Goal: Information Seeking & Learning: Learn about a topic

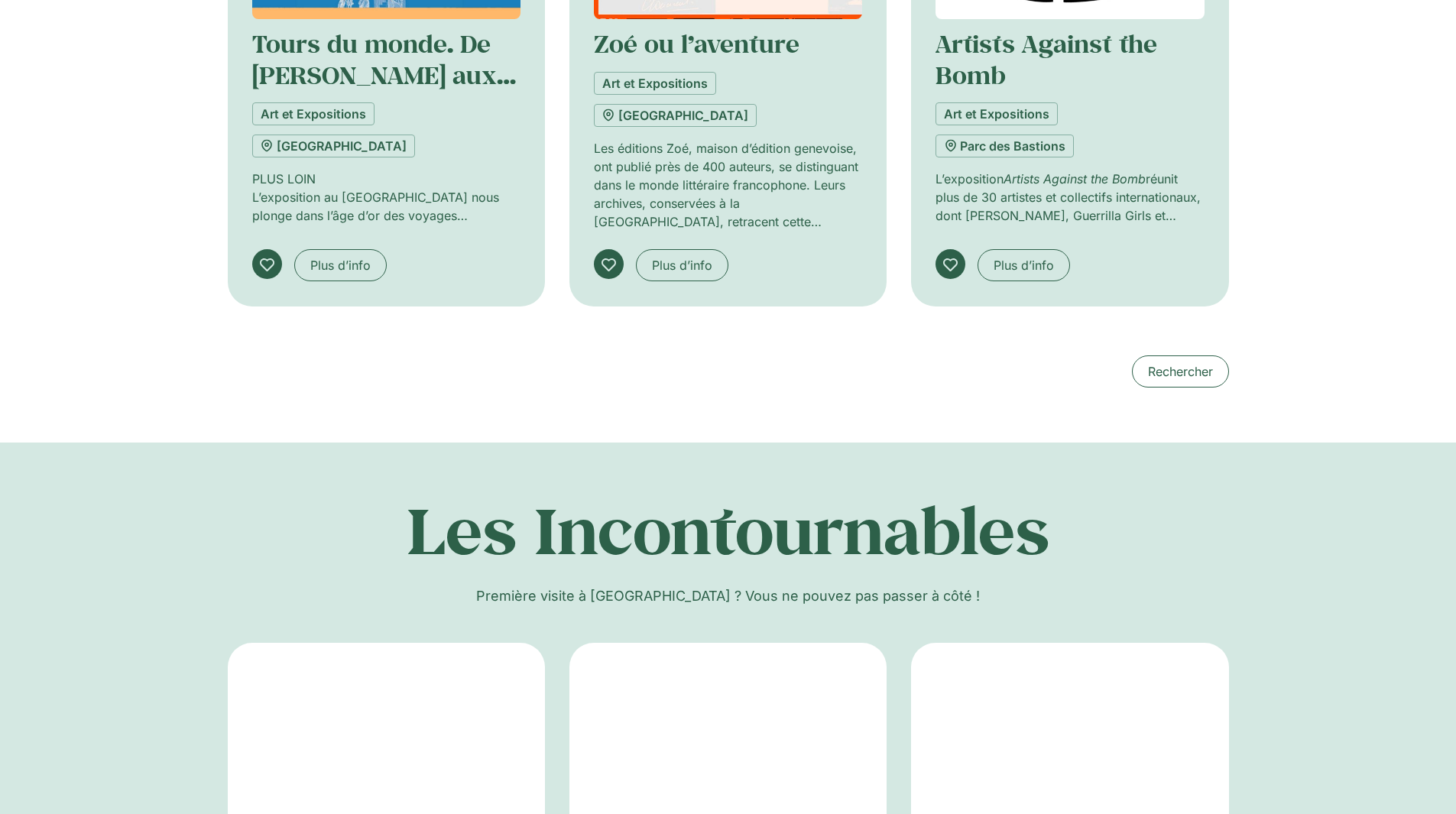
scroll to position [1527, 0]
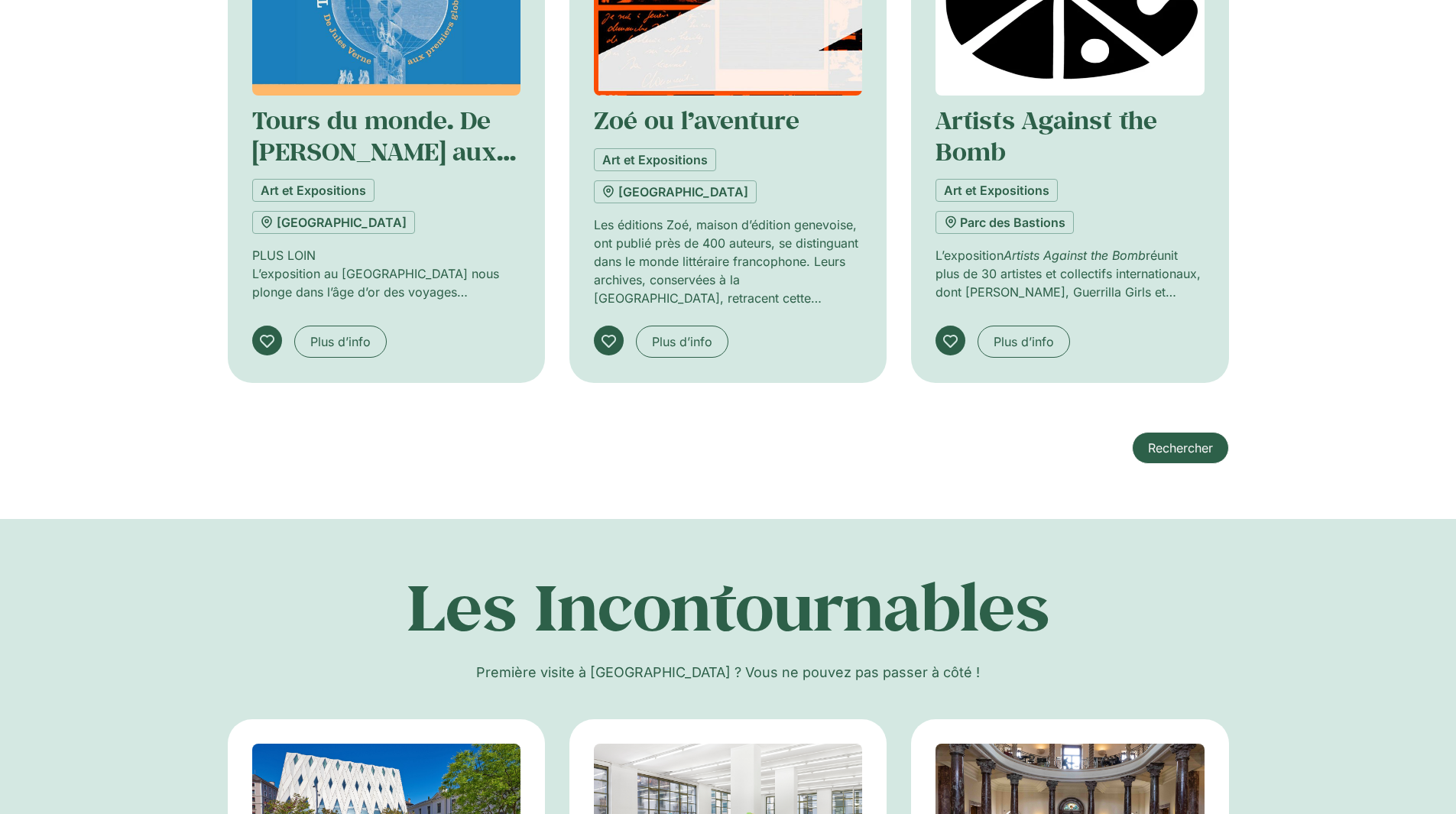
click at [1193, 447] on span "Rechercher" at bounding box center [1180, 448] width 65 height 18
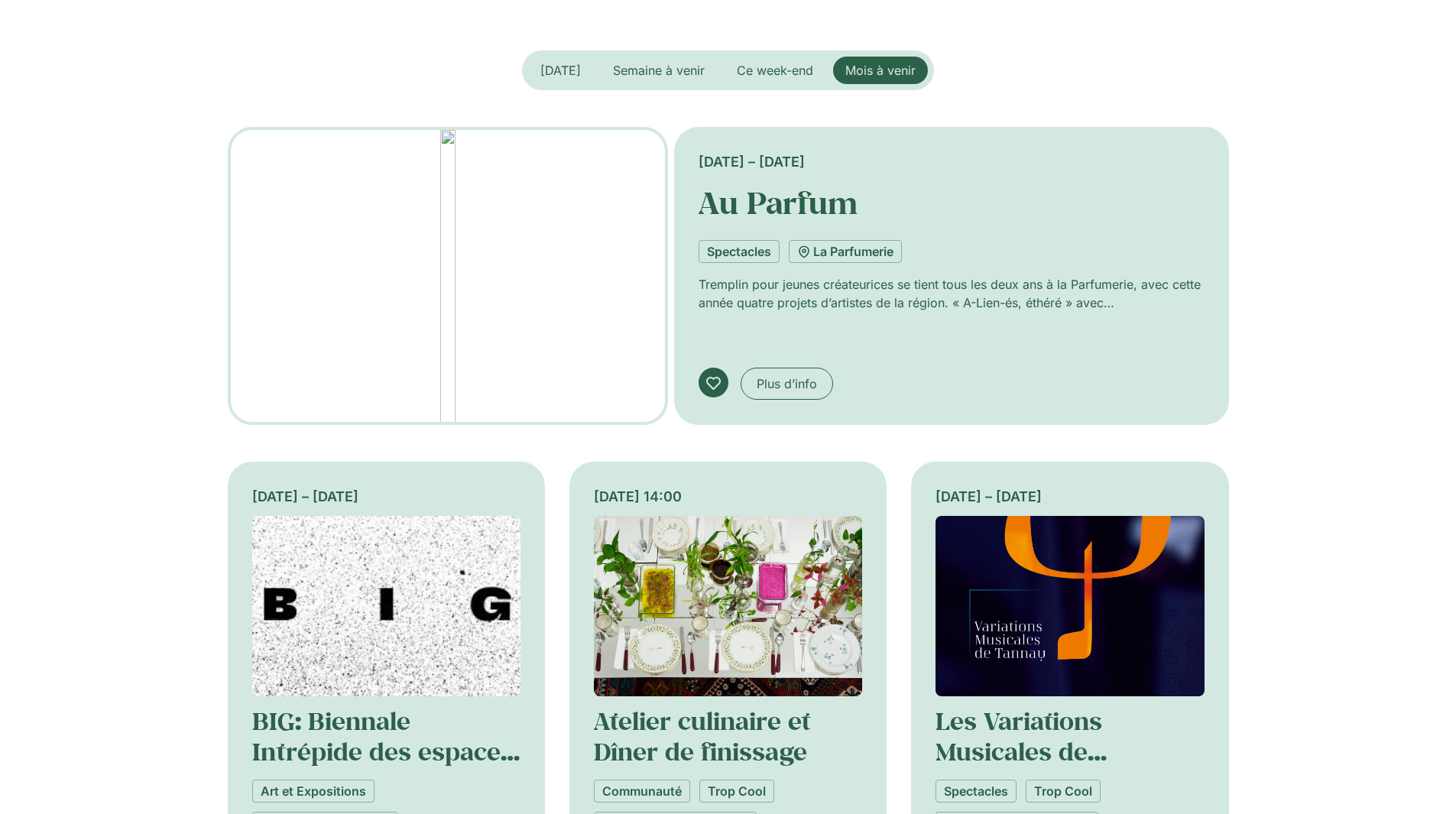
scroll to position [0, 0]
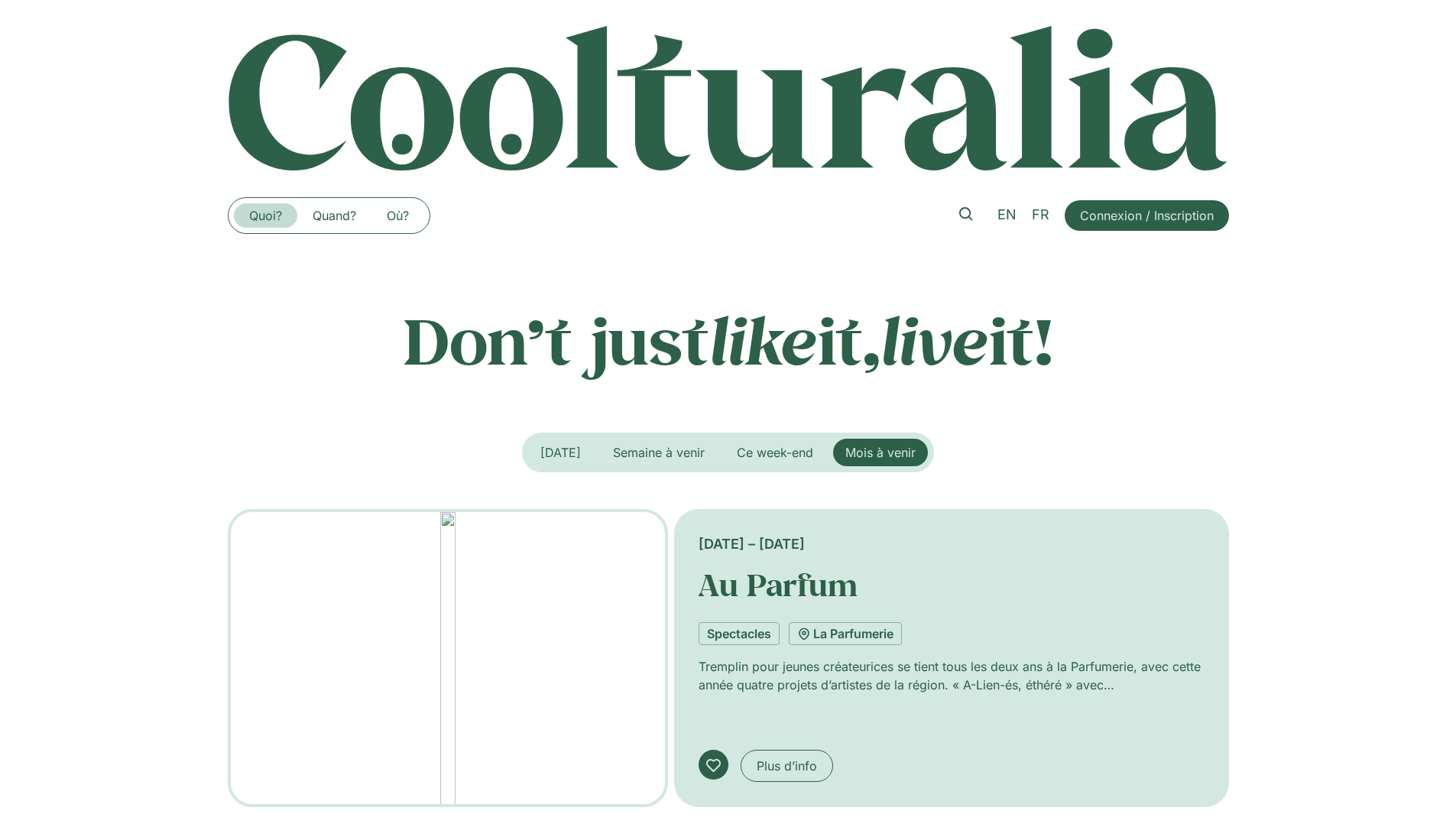
click at [267, 216] on link "Quoi?" at bounding box center [265, 214] width 64 height 24
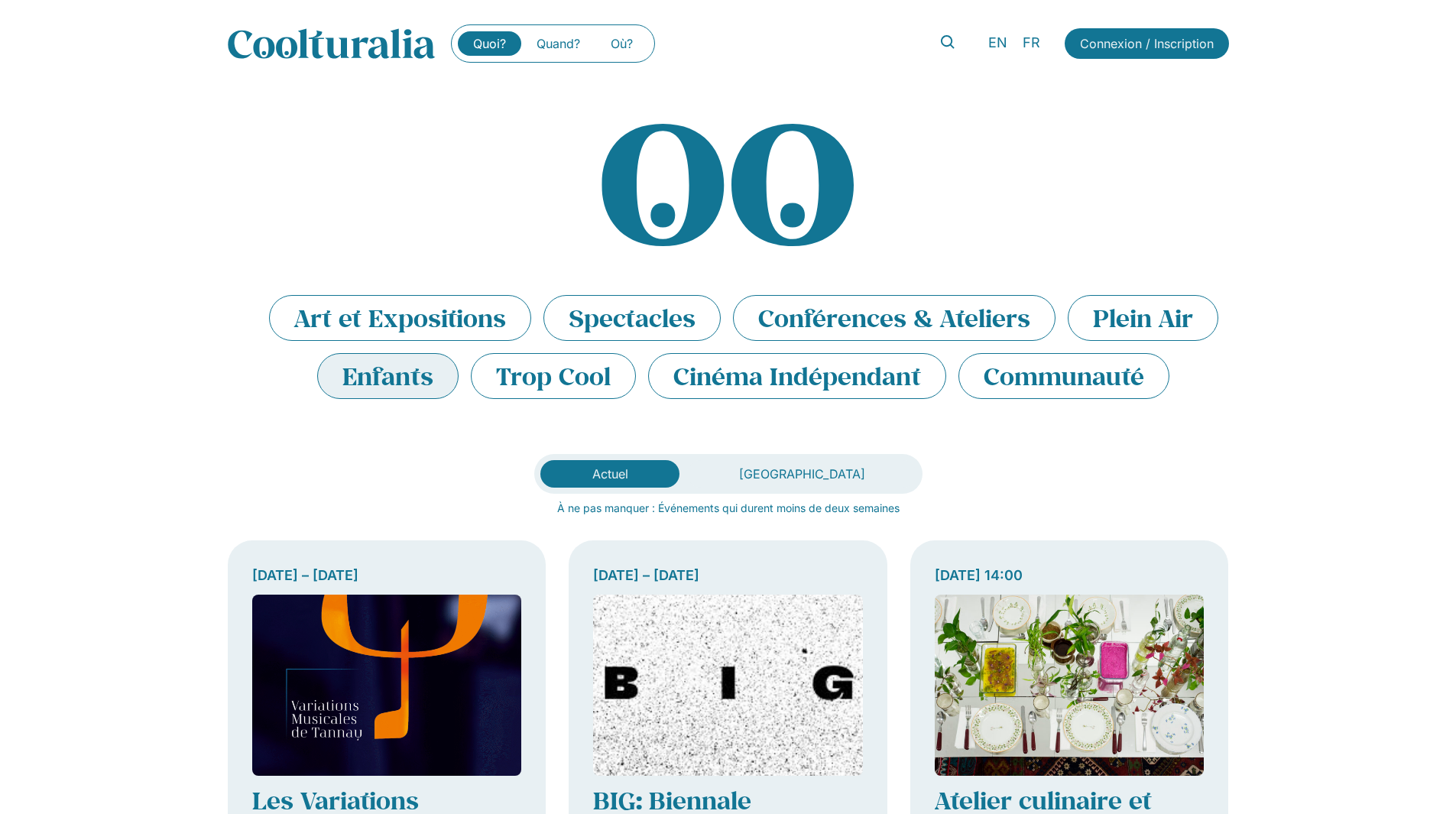
click at [387, 380] on li "Enfants" at bounding box center [387, 375] width 141 height 46
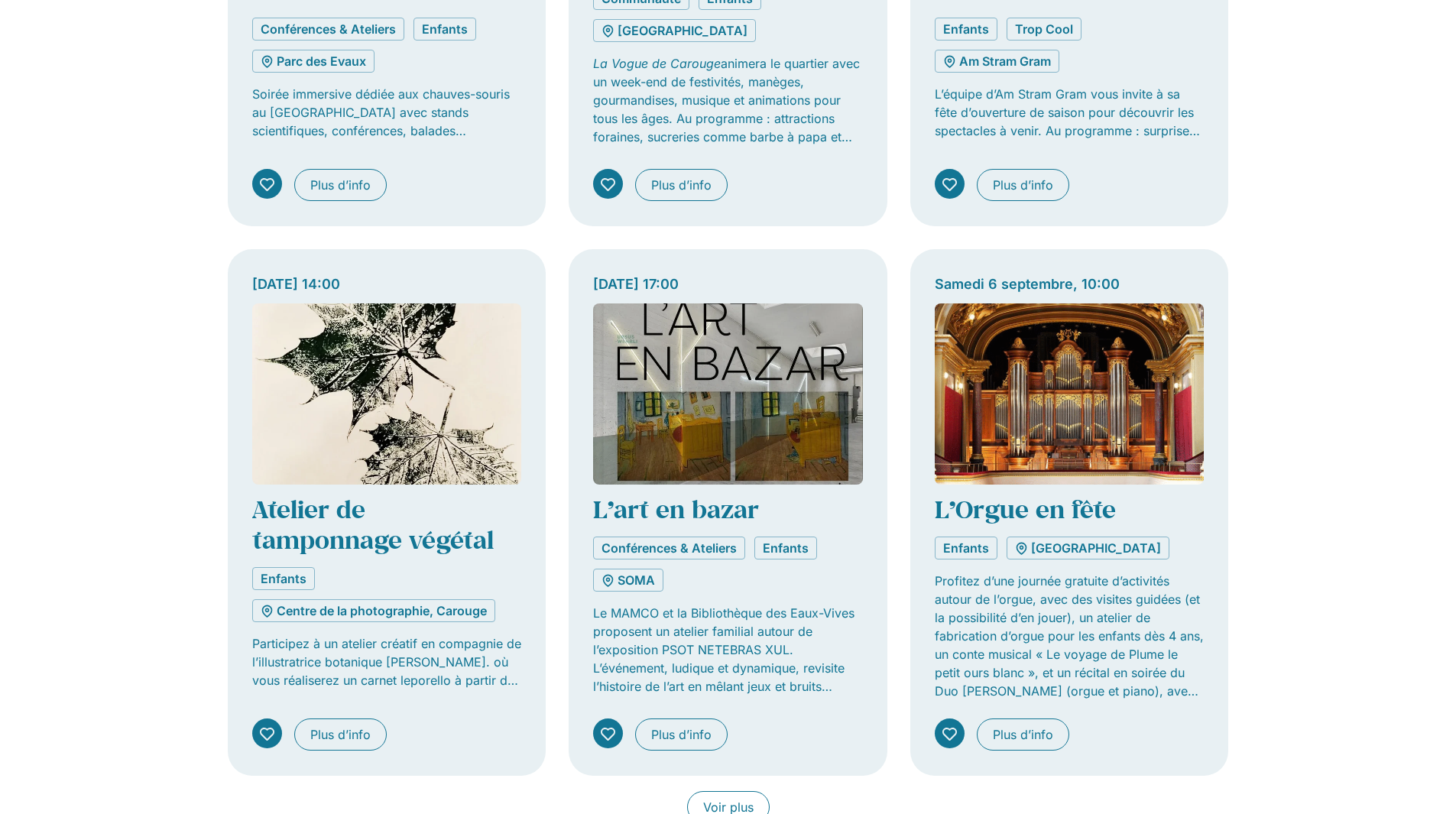
scroll to position [1222, 0]
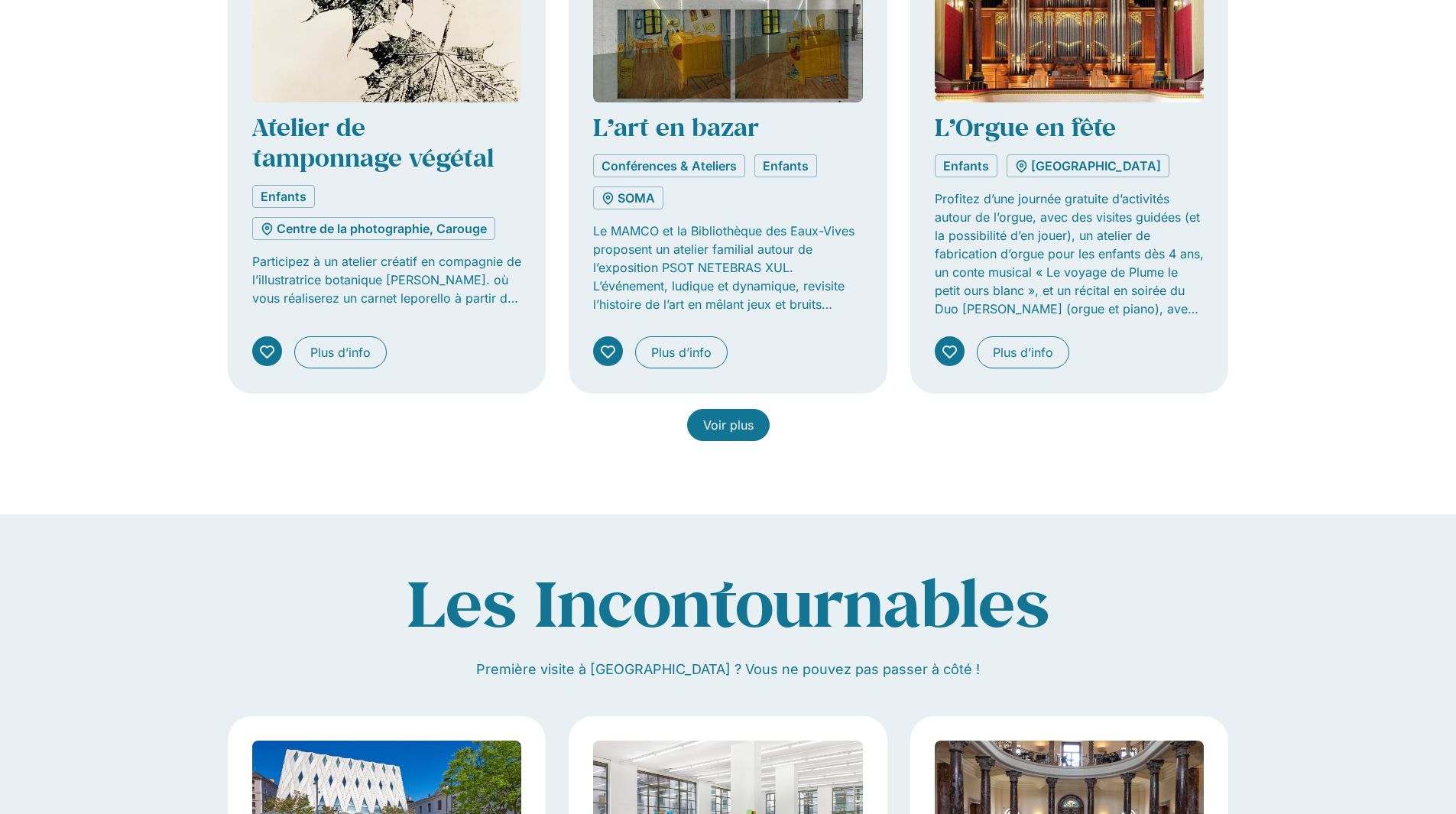
click at [726, 433] on span "Voir plus" at bounding box center [728, 425] width 50 height 18
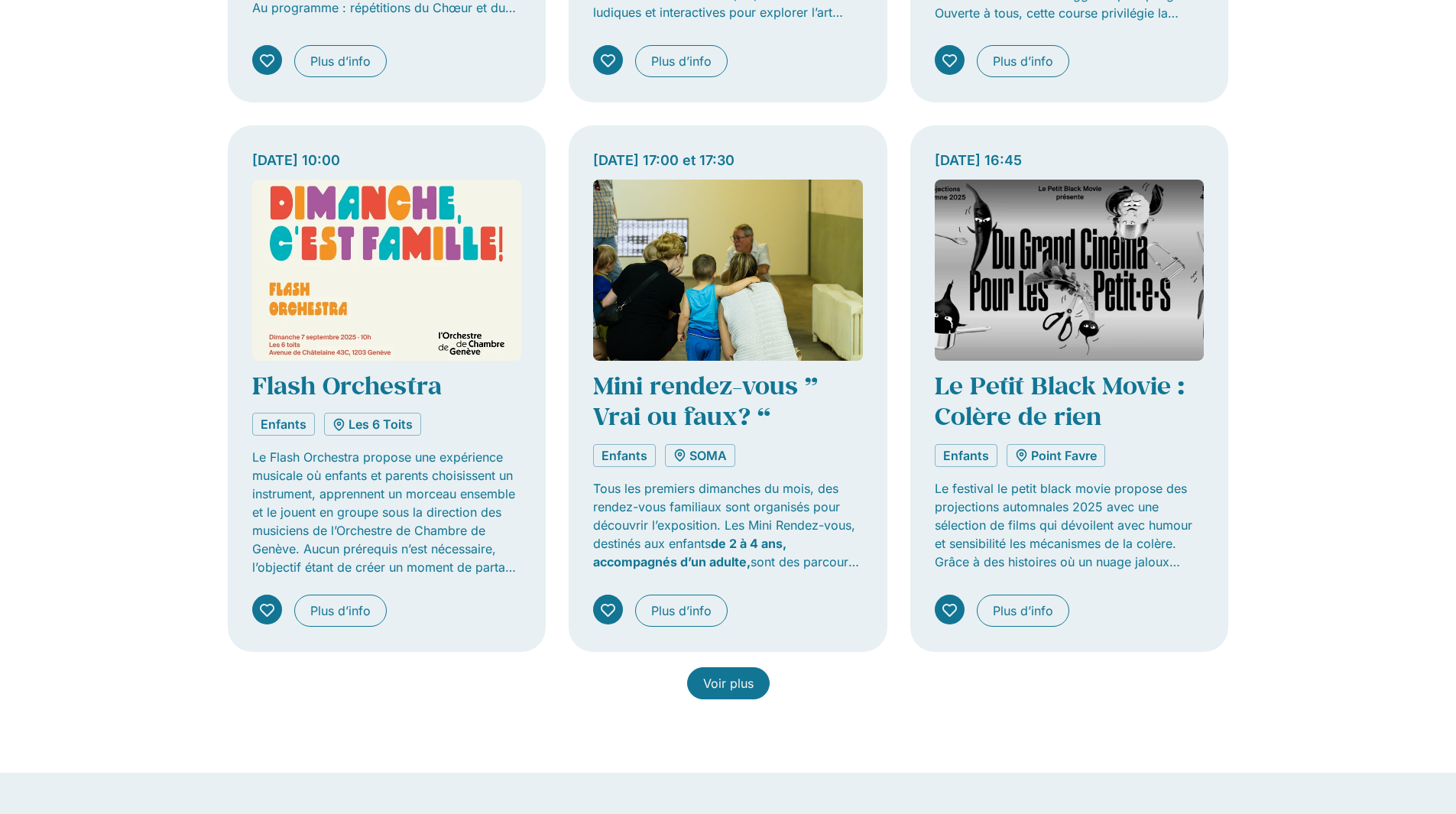
scroll to position [2139, 0]
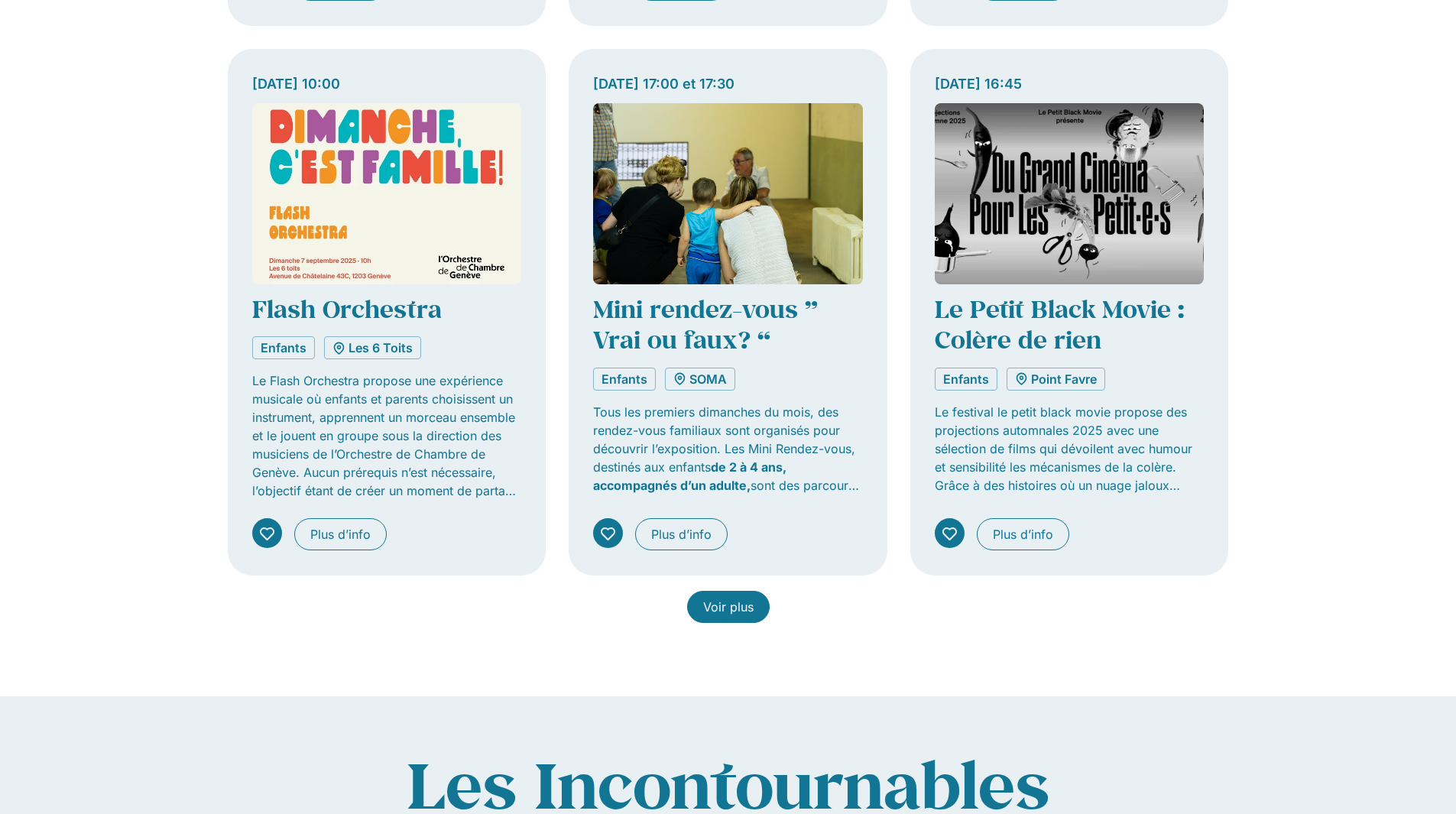
click at [730, 611] on span "Voir plus" at bounding box center [728, 607] width 50 height 18
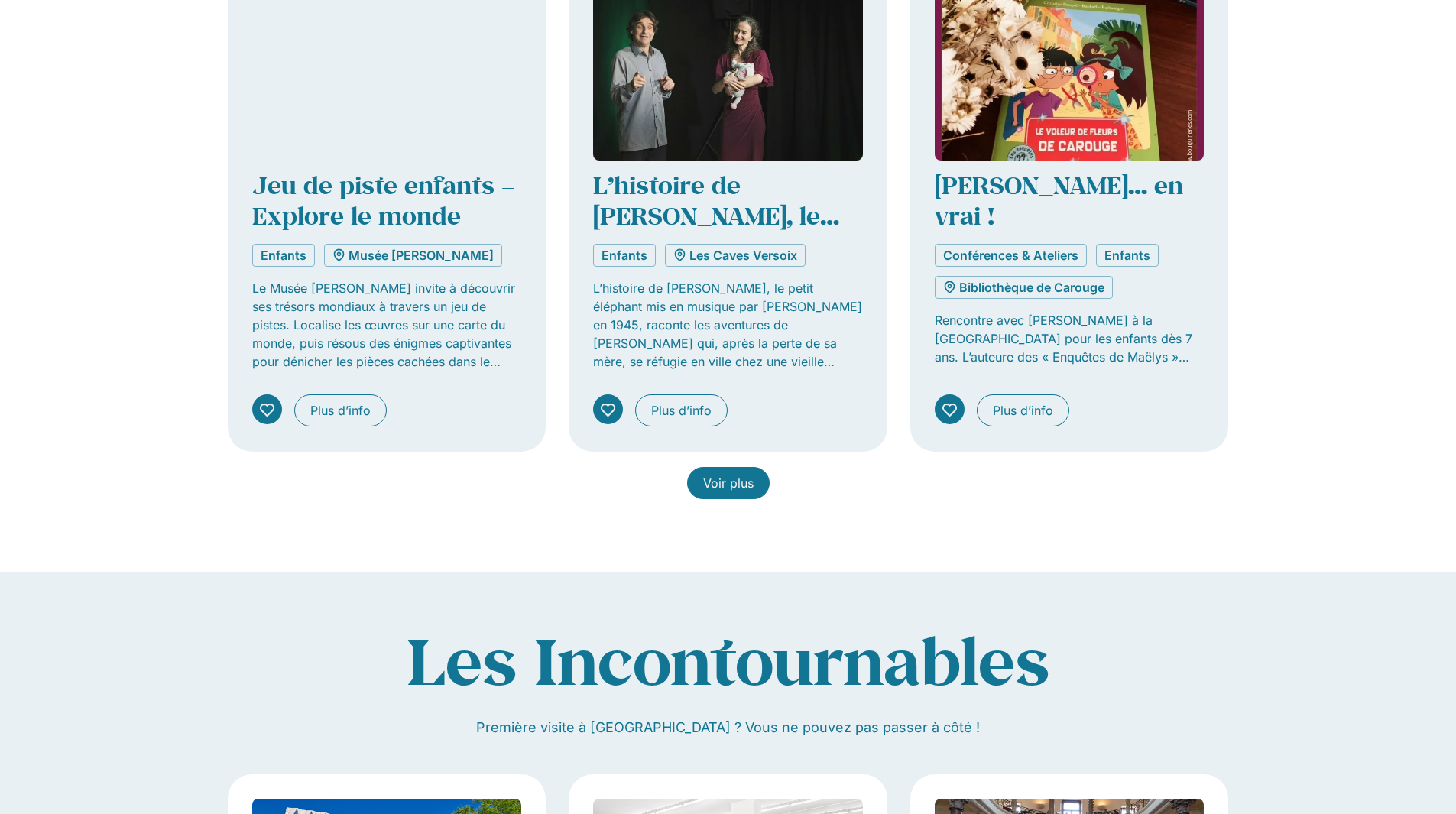
scroll to position [3285, 0]
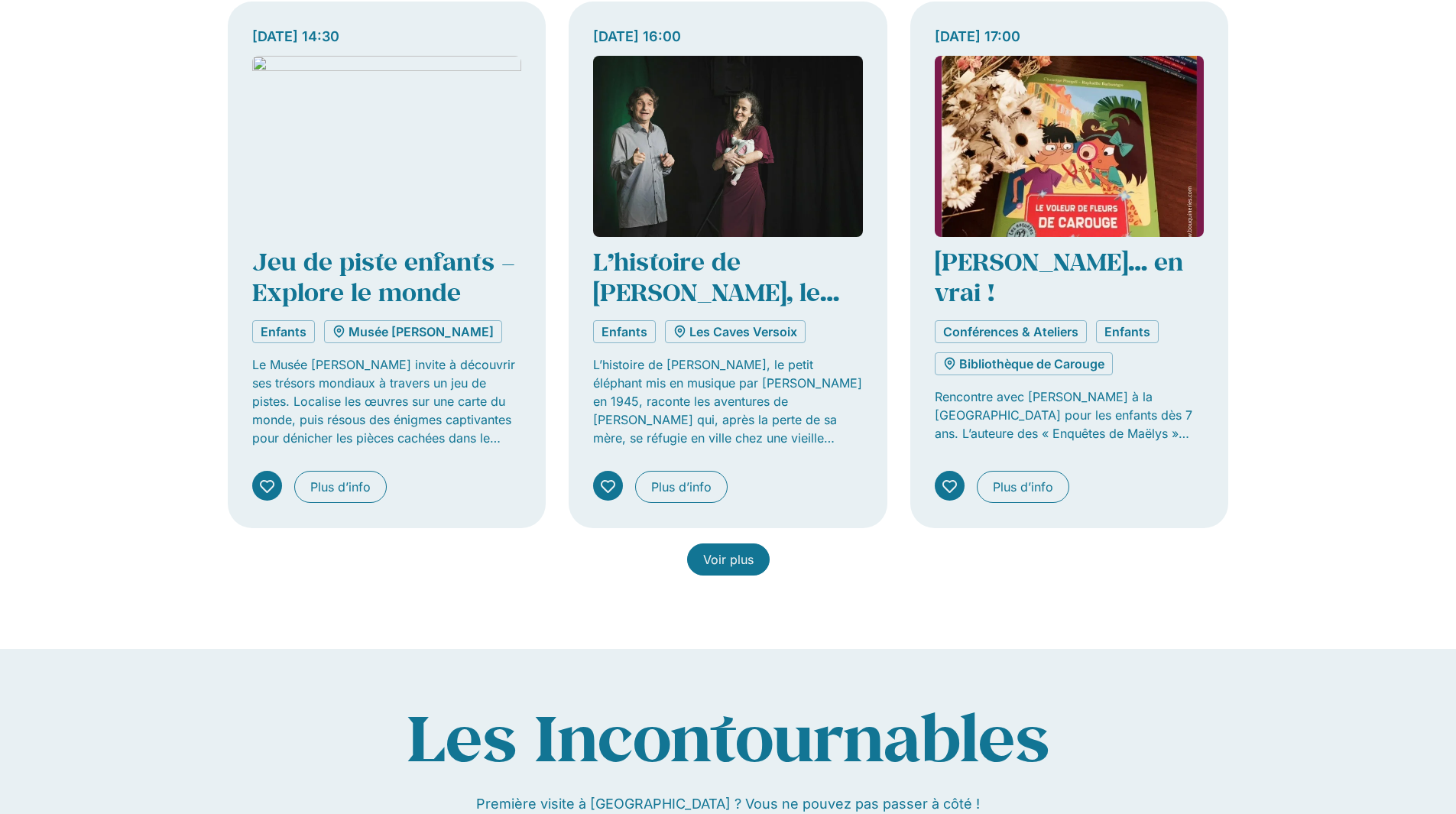
click at [741, 570] on link "Voir plus" at bounding box center [728, 559] width 83 height 32
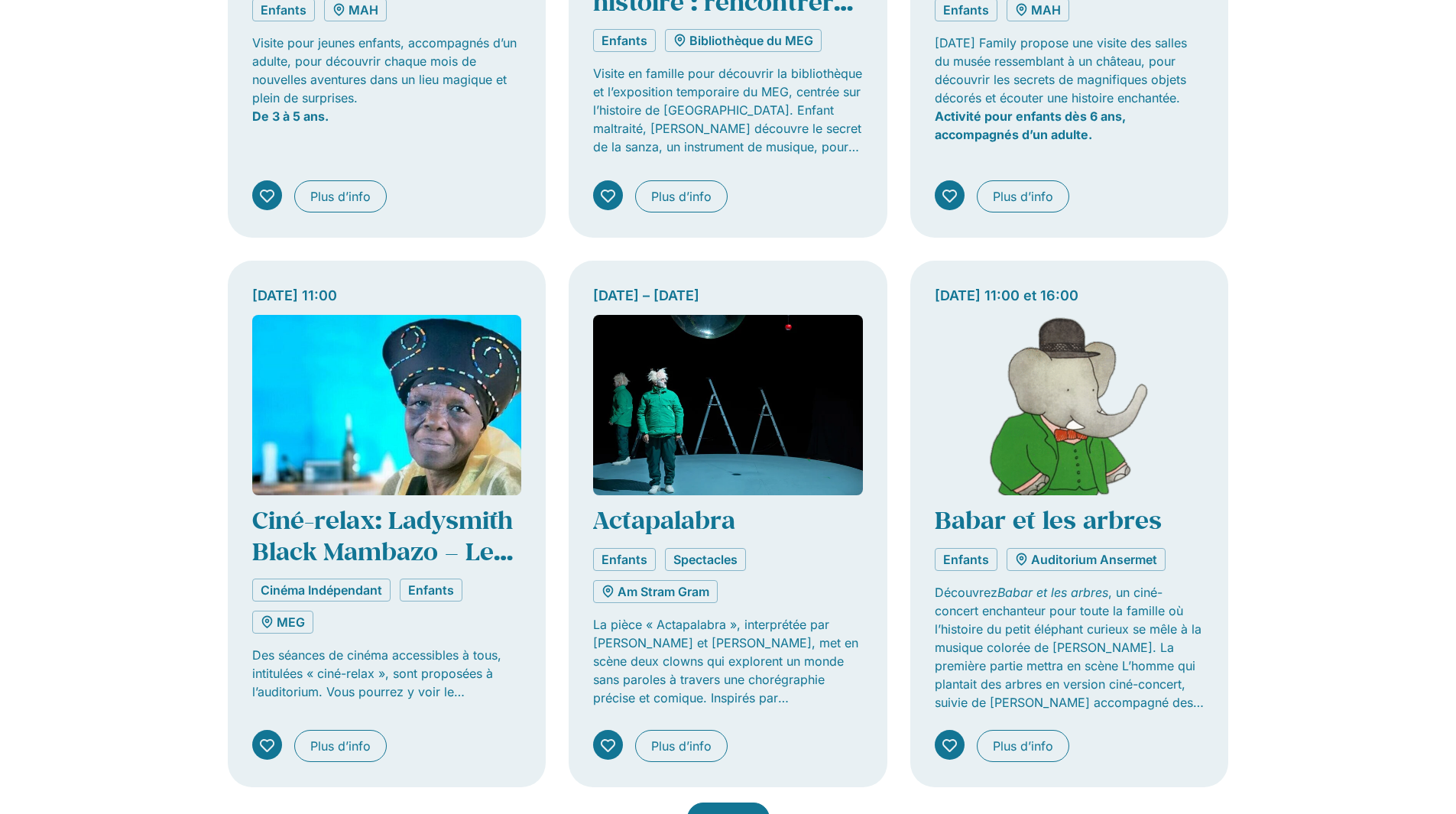
scroll to position [4278, 0]
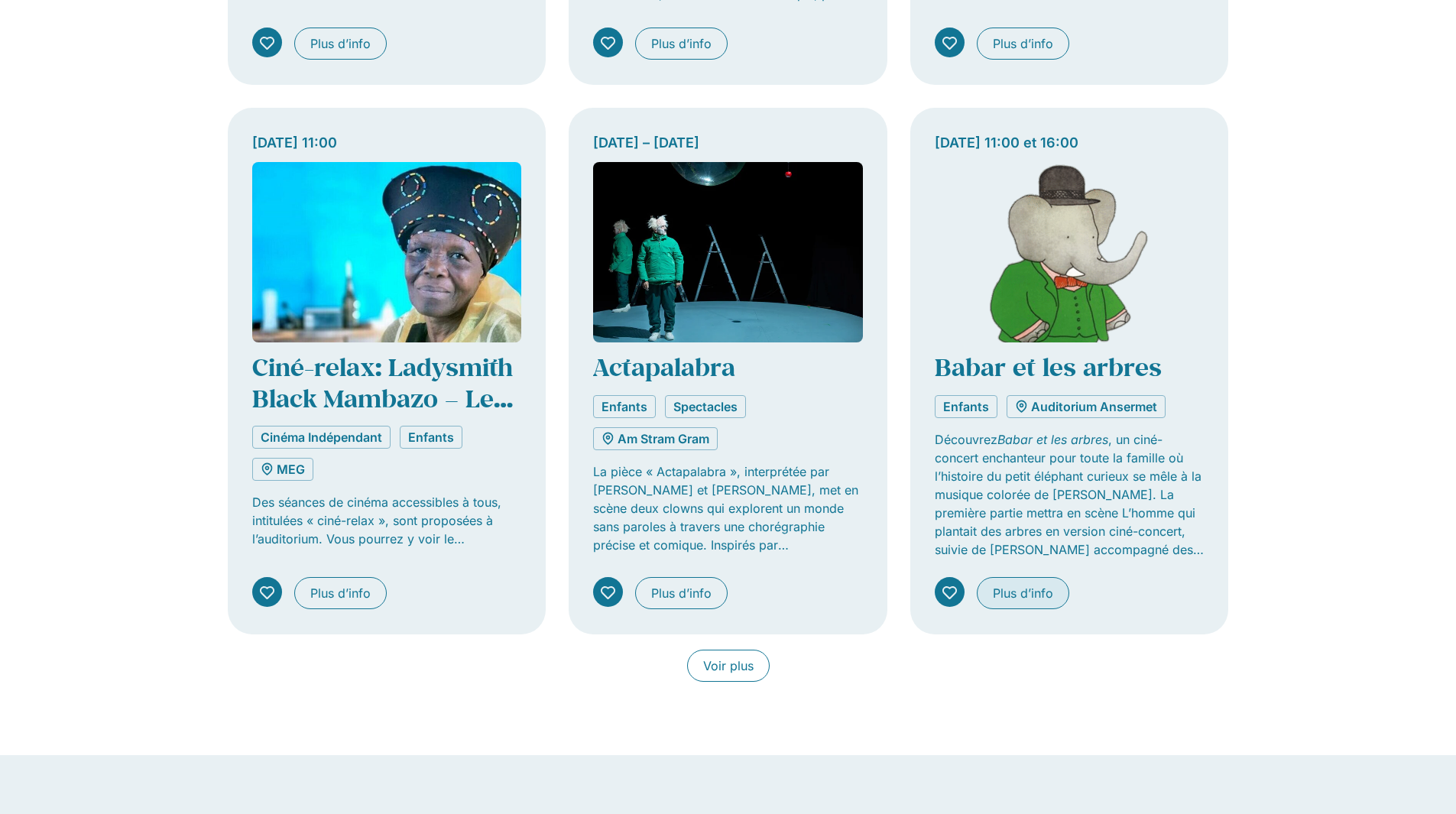
click at [1003, 598] on span "Plus d’info" at bounding box center [1022, 592] width 60 height 18
click at [736, 675] on link "Voir plus" at bounding box center [728, 666] width 83 height 32
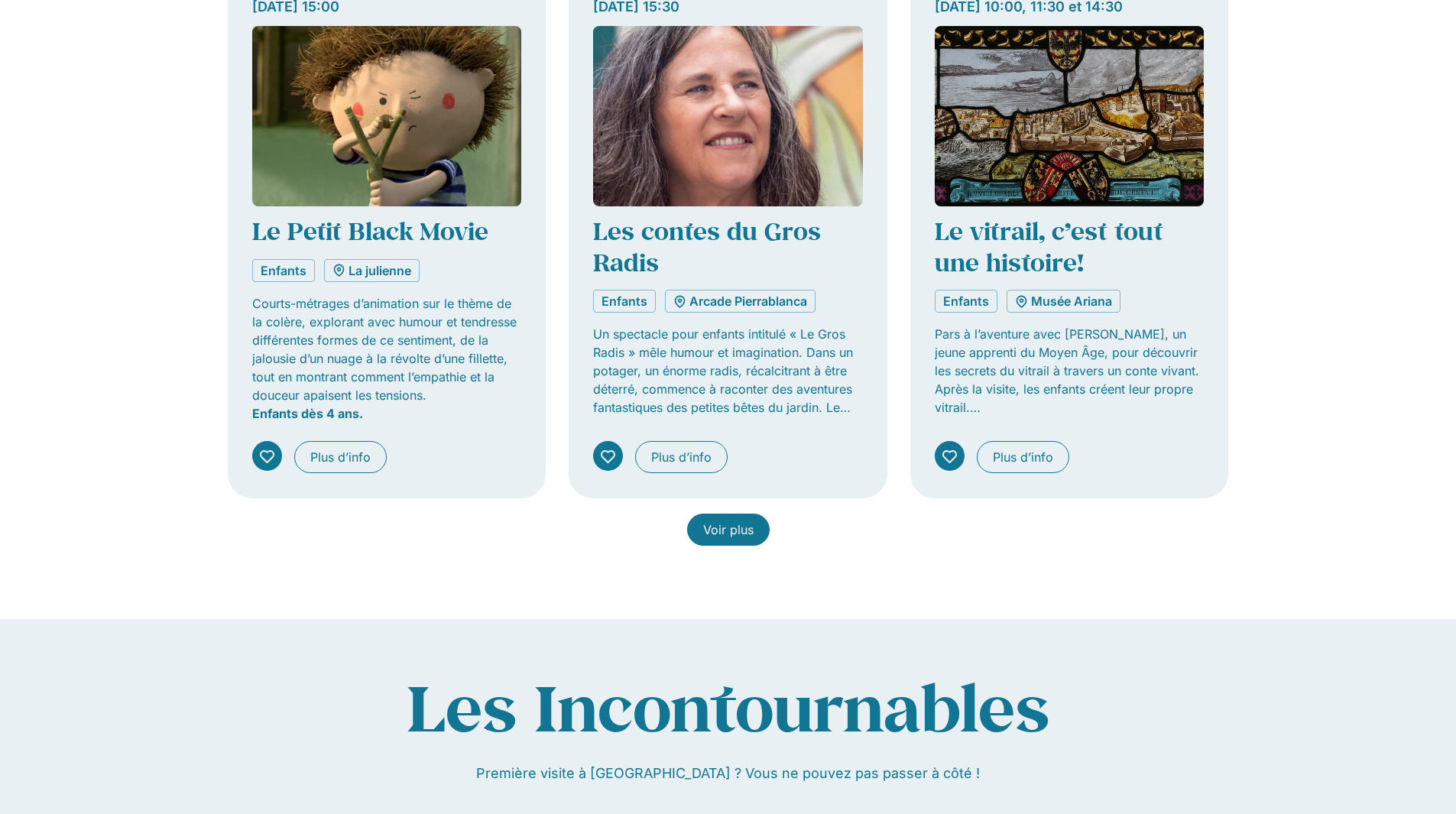
scroll to position [5665, 0]
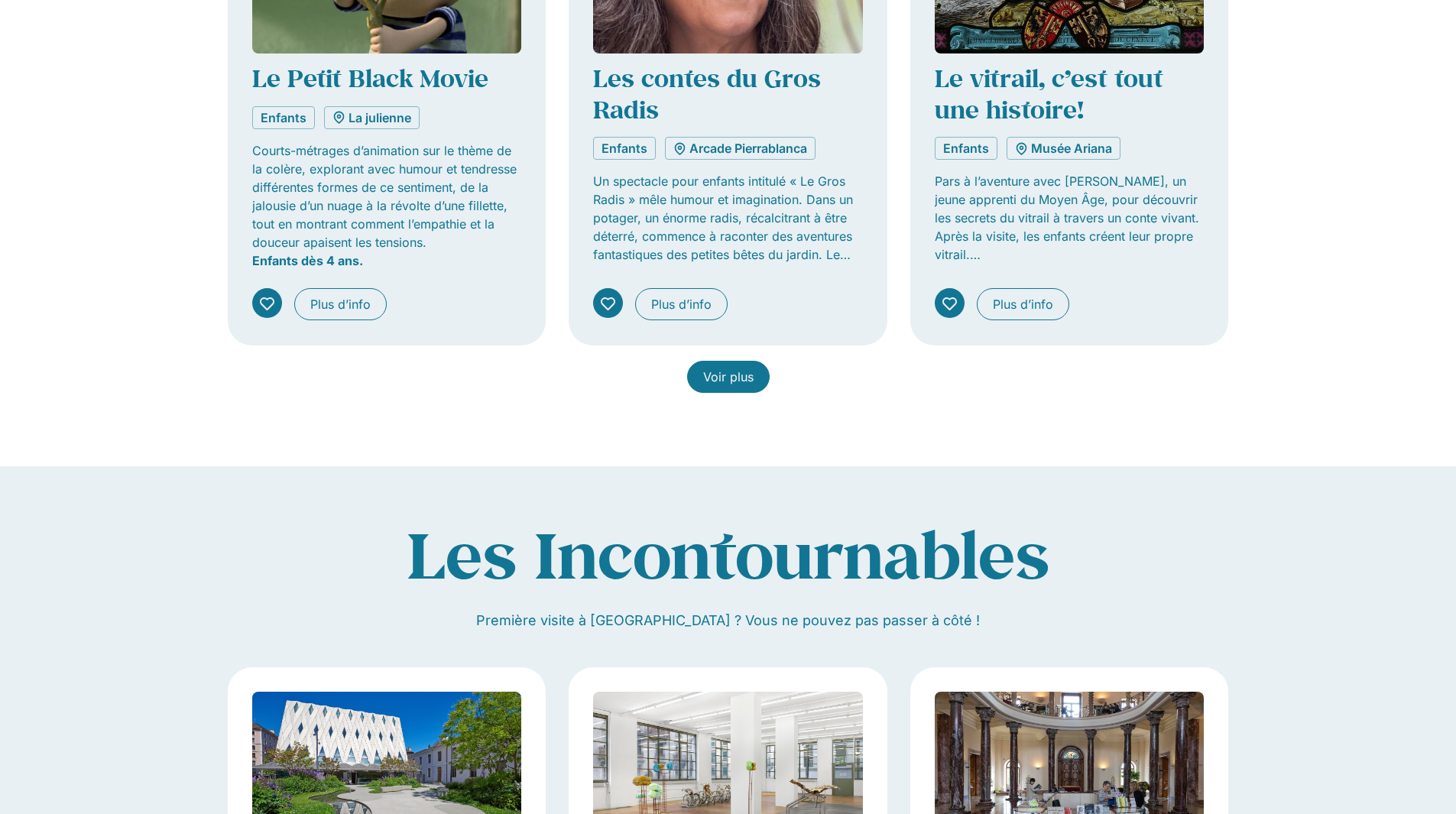
click at [730, 386] on span "Voir plus" at bounding box center [728, 376] width 50 height 18
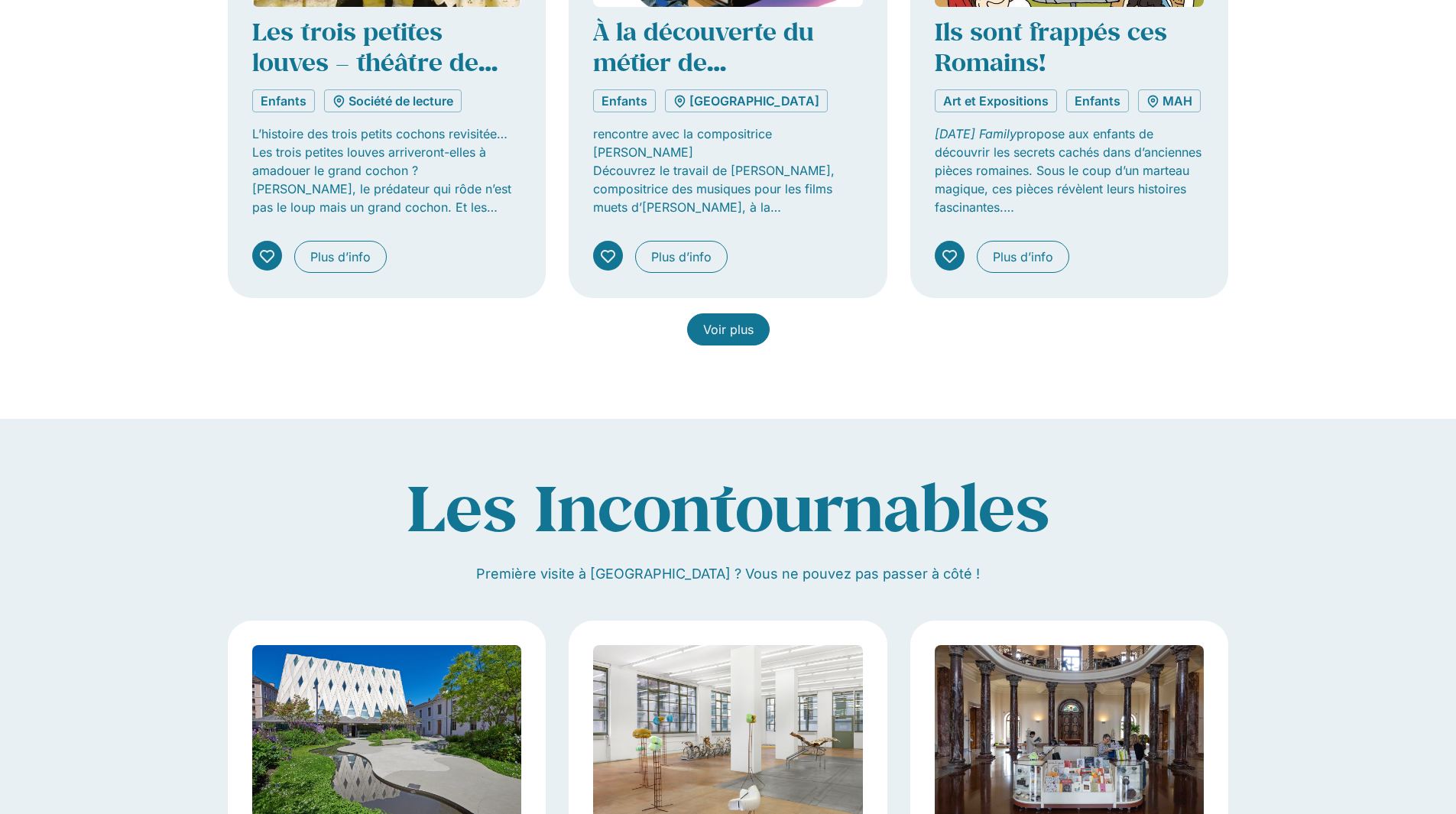
scroll to position [6887, 0]
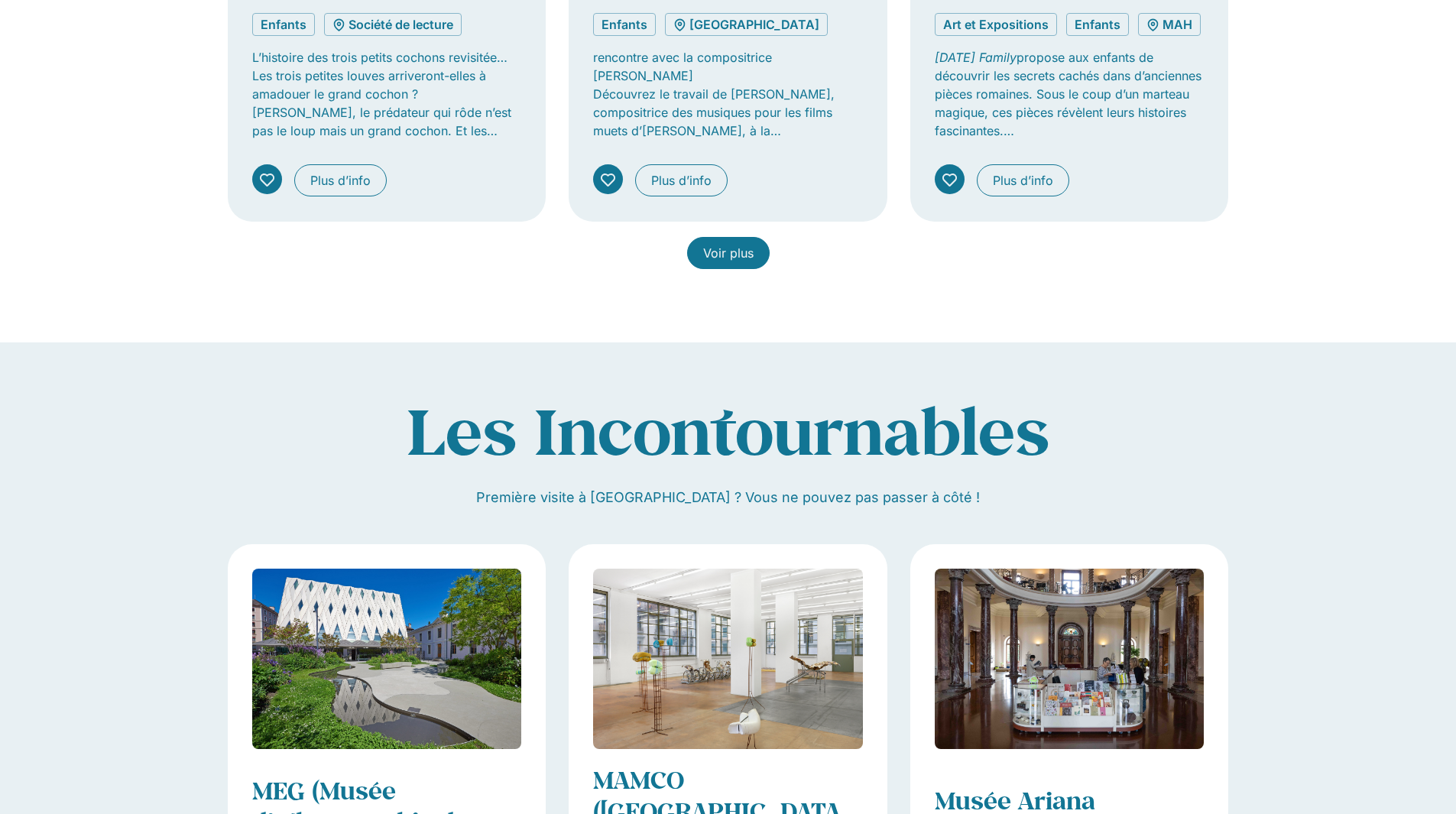
click at [697, 269] on link "Voir plus" at bounding box center [728, 253] width 83 height 32
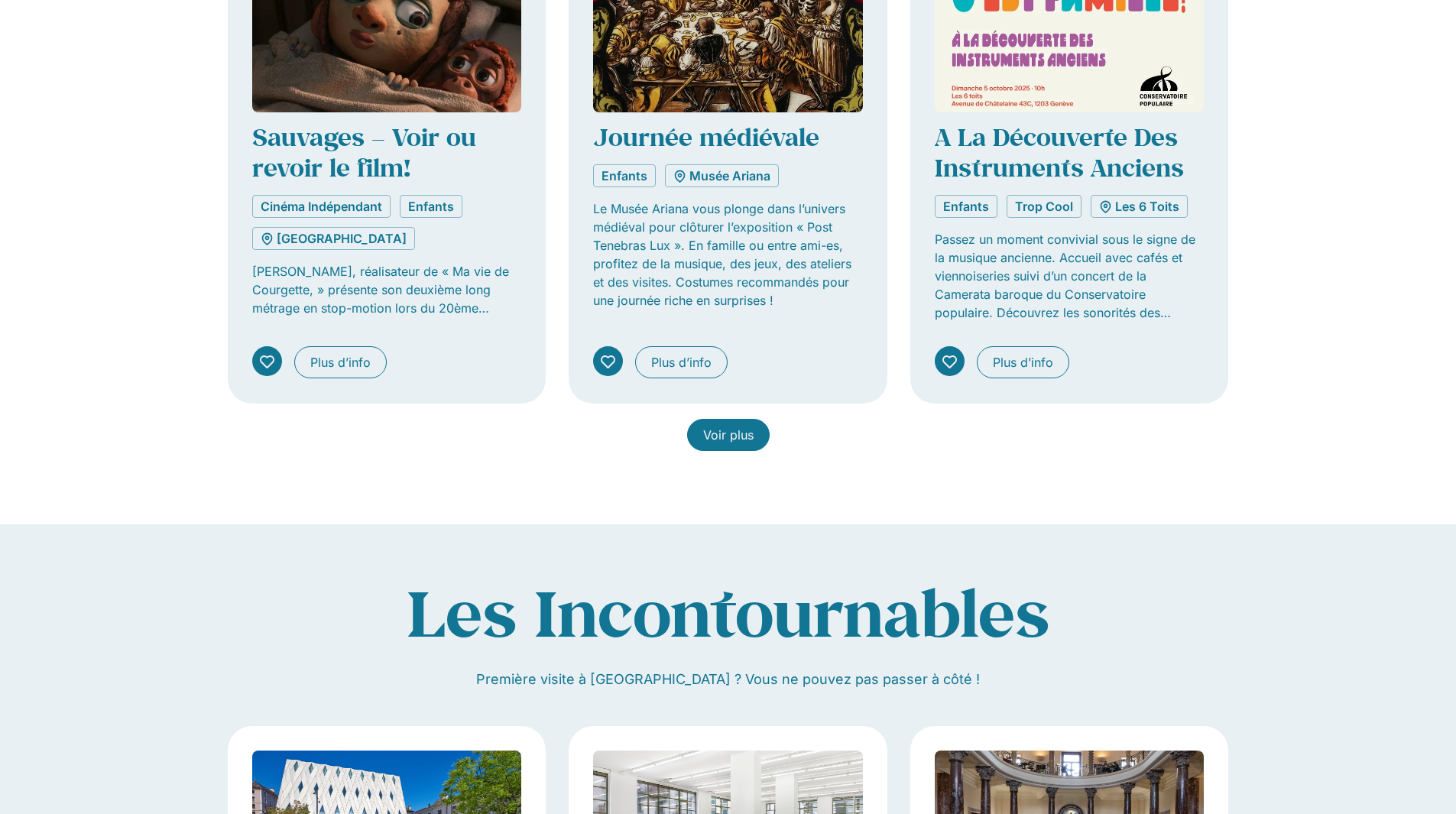
scroll to position [7881, 0]
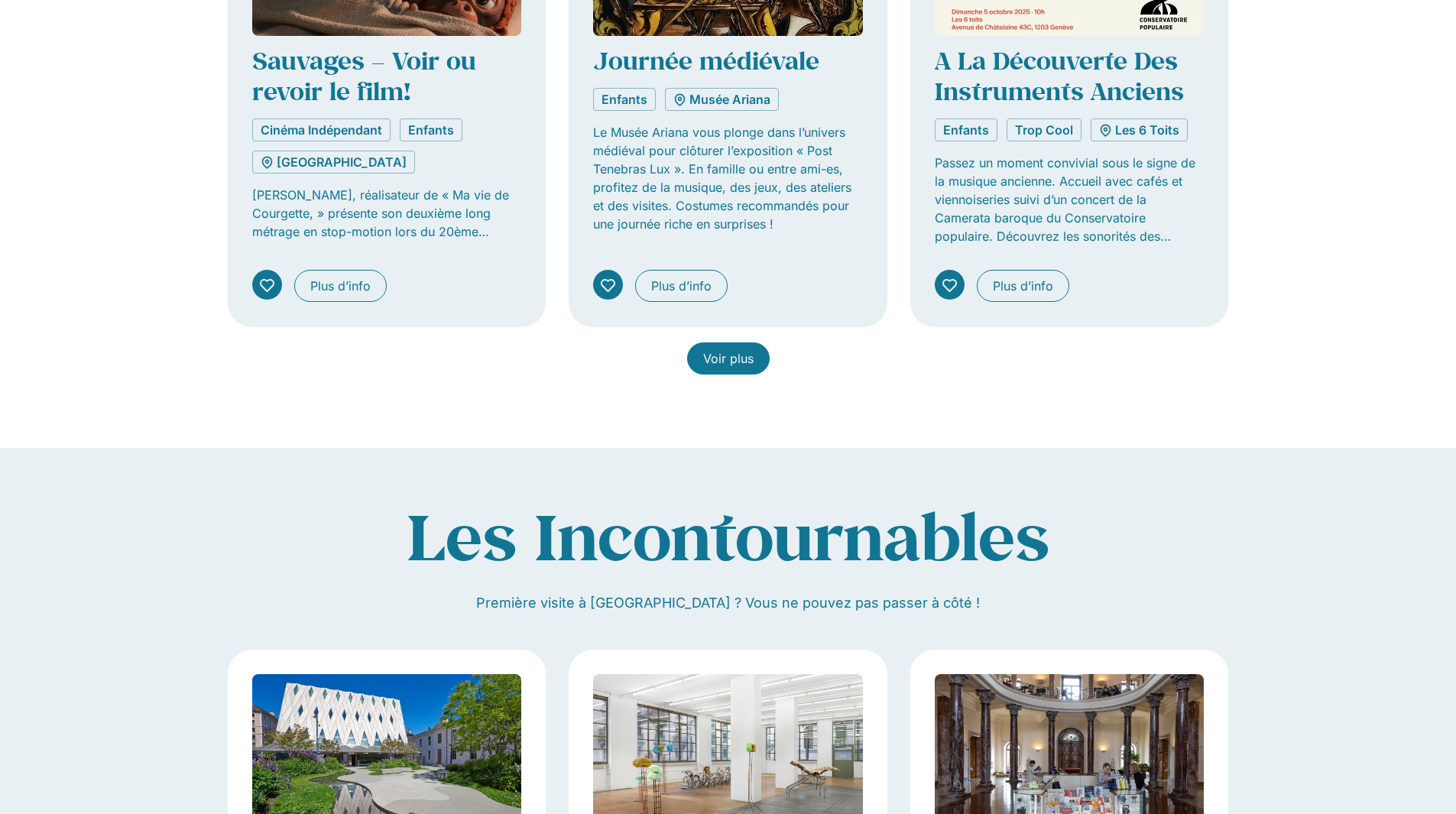
click at [735, 374] on link "Voir plus" at bounding box center [728, 358] width 83 height 32
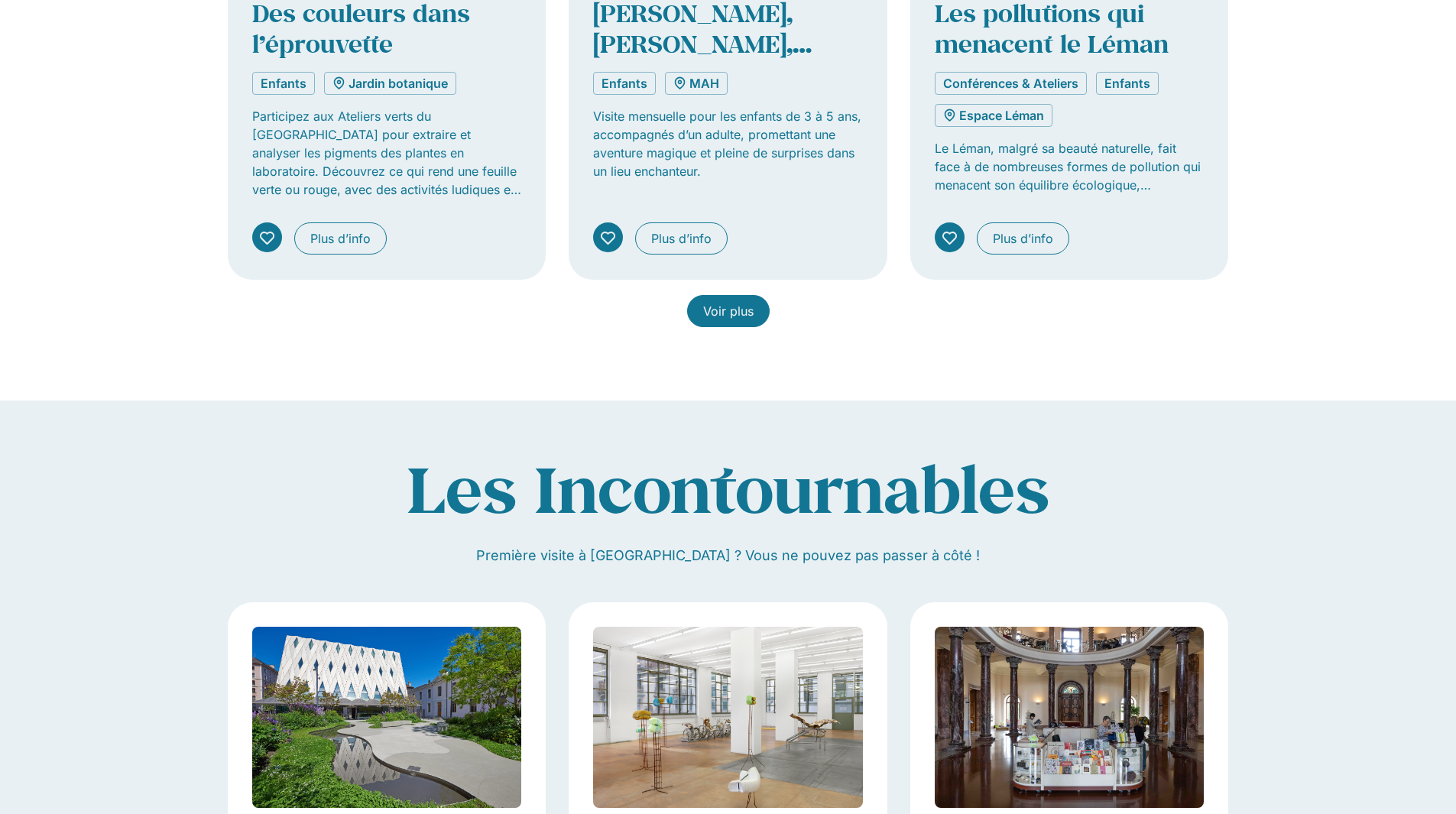
scroll to position [9179, 0]
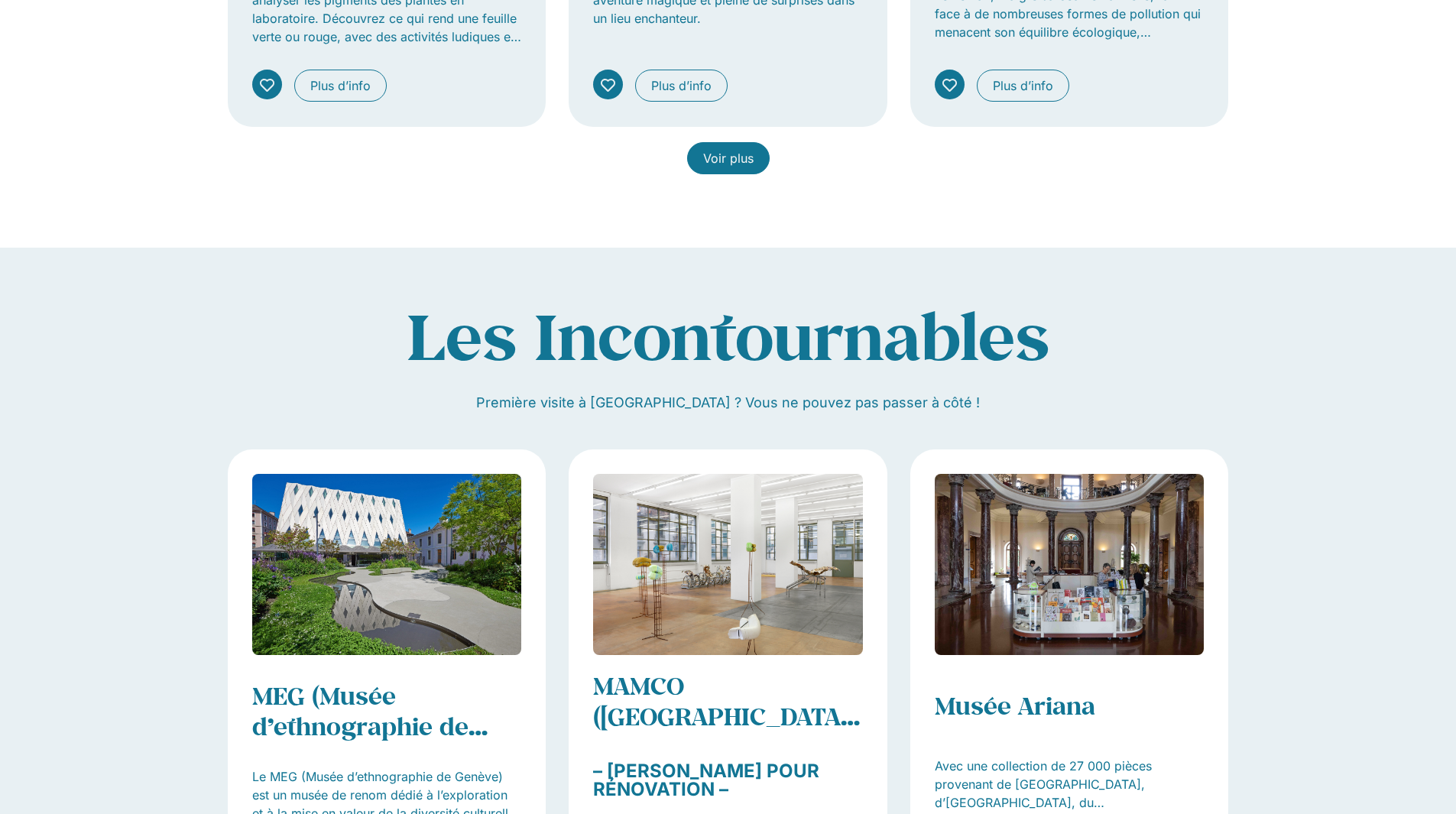
click at [695, 174] on link "Voir plus" at bounding box center [728, 158] width 83 height 32
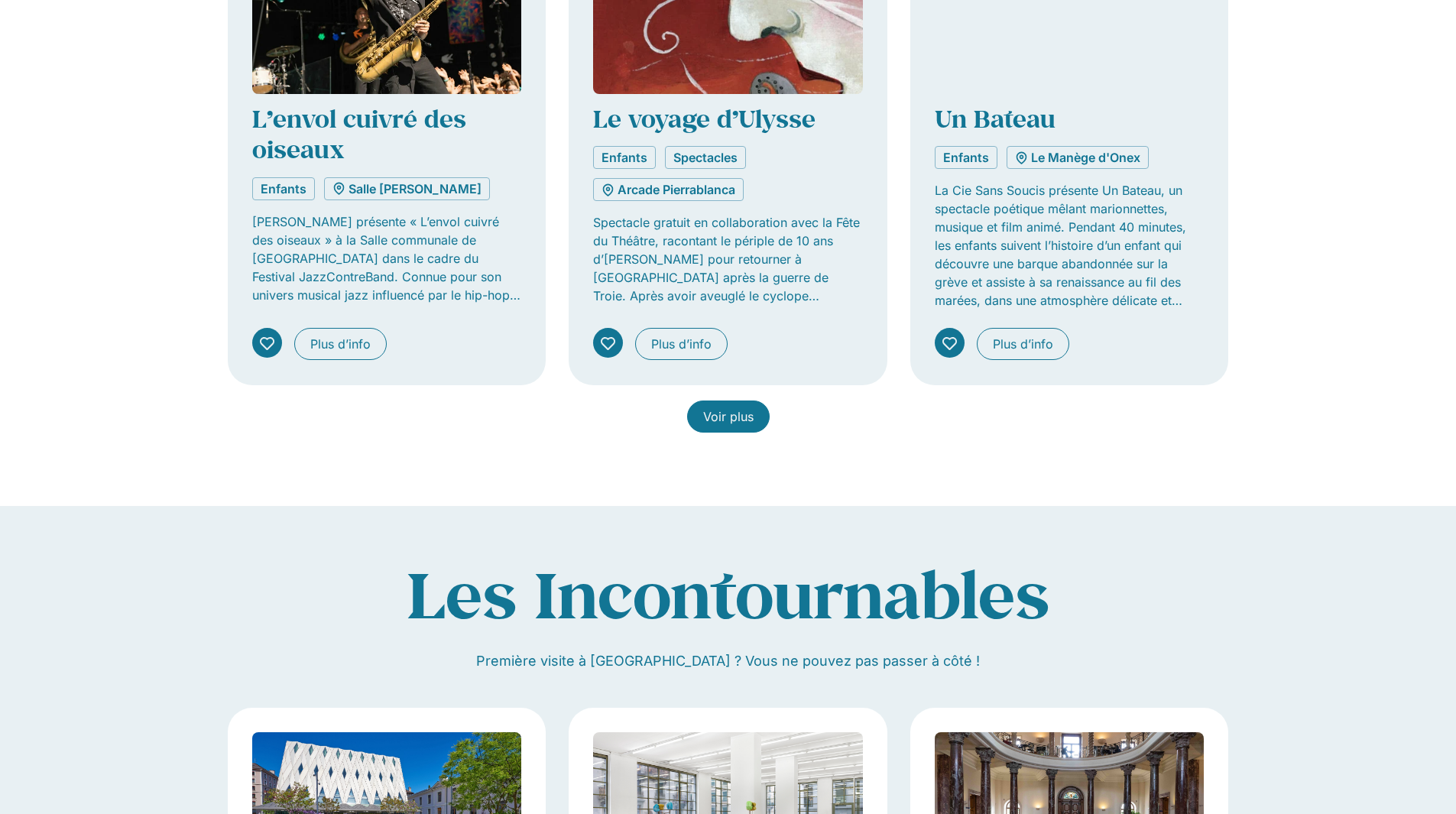
scroll to position [10096, 0]
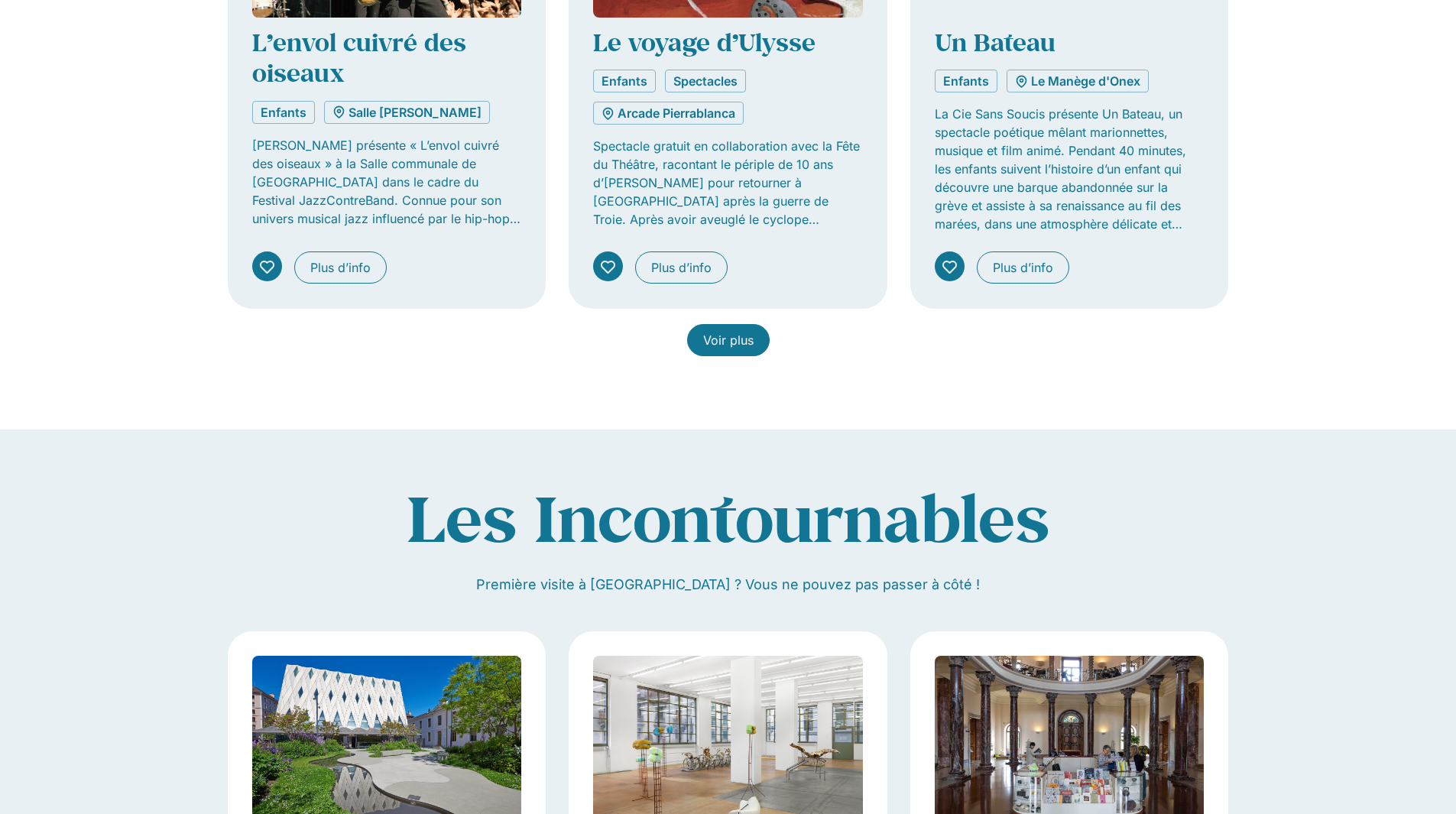
click at [730, 349] on span "Voir plus" at bounding box center [728, 340] width 50 height 18
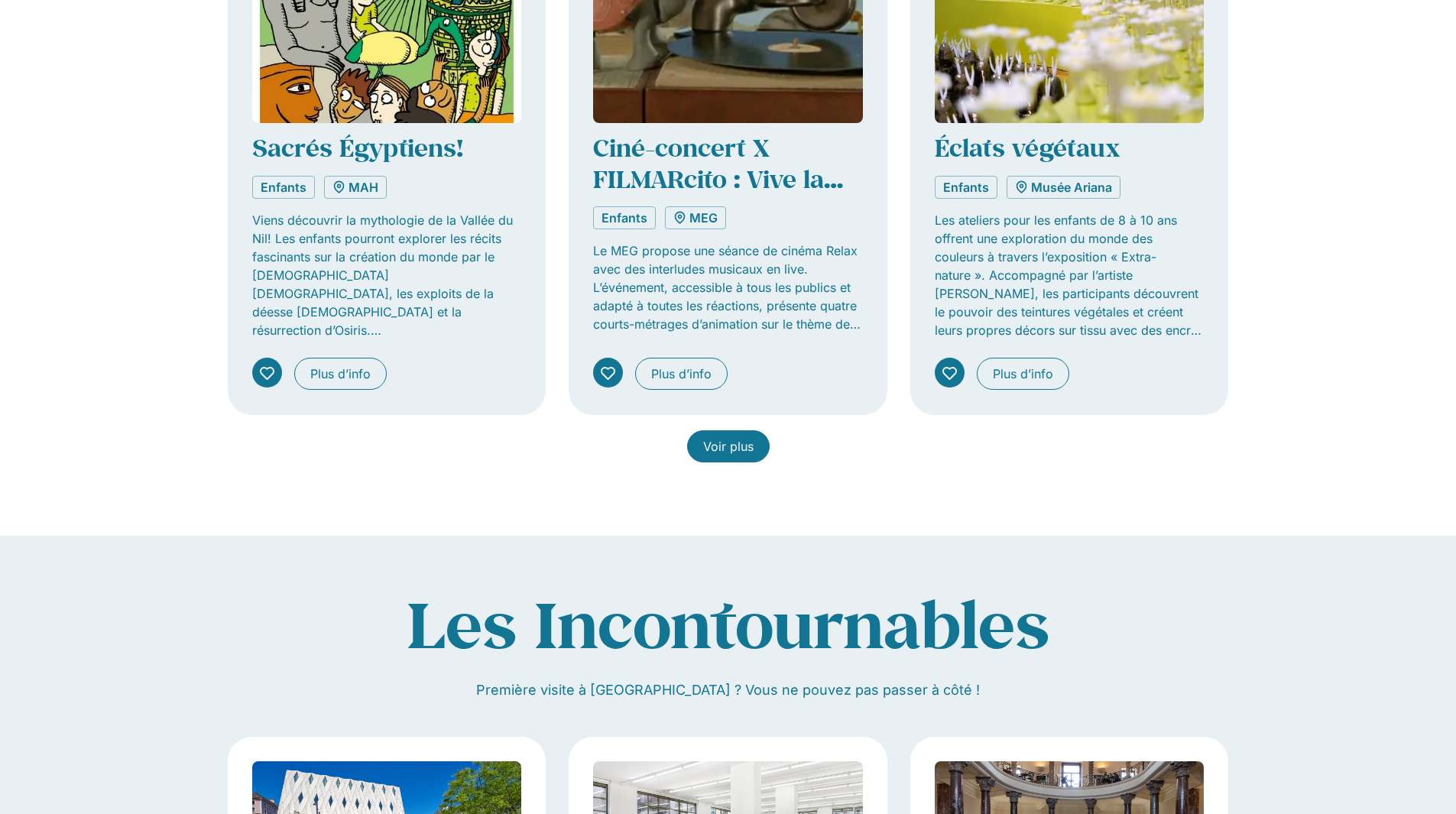
scroll to position [11242, 0]
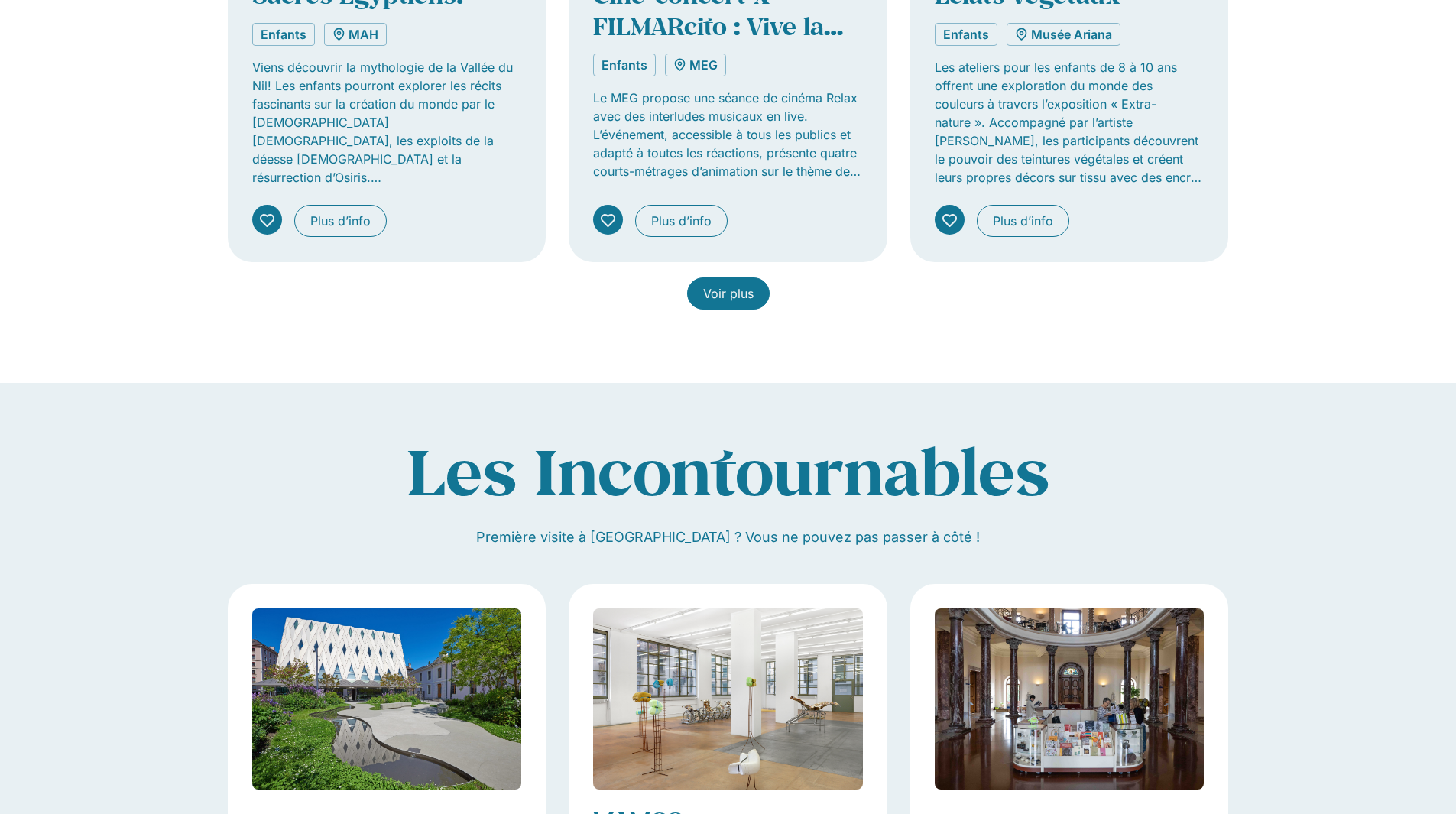
click at [726, 302] on span "Voir plus" at bounding box center [728, 293] width 50 height 18
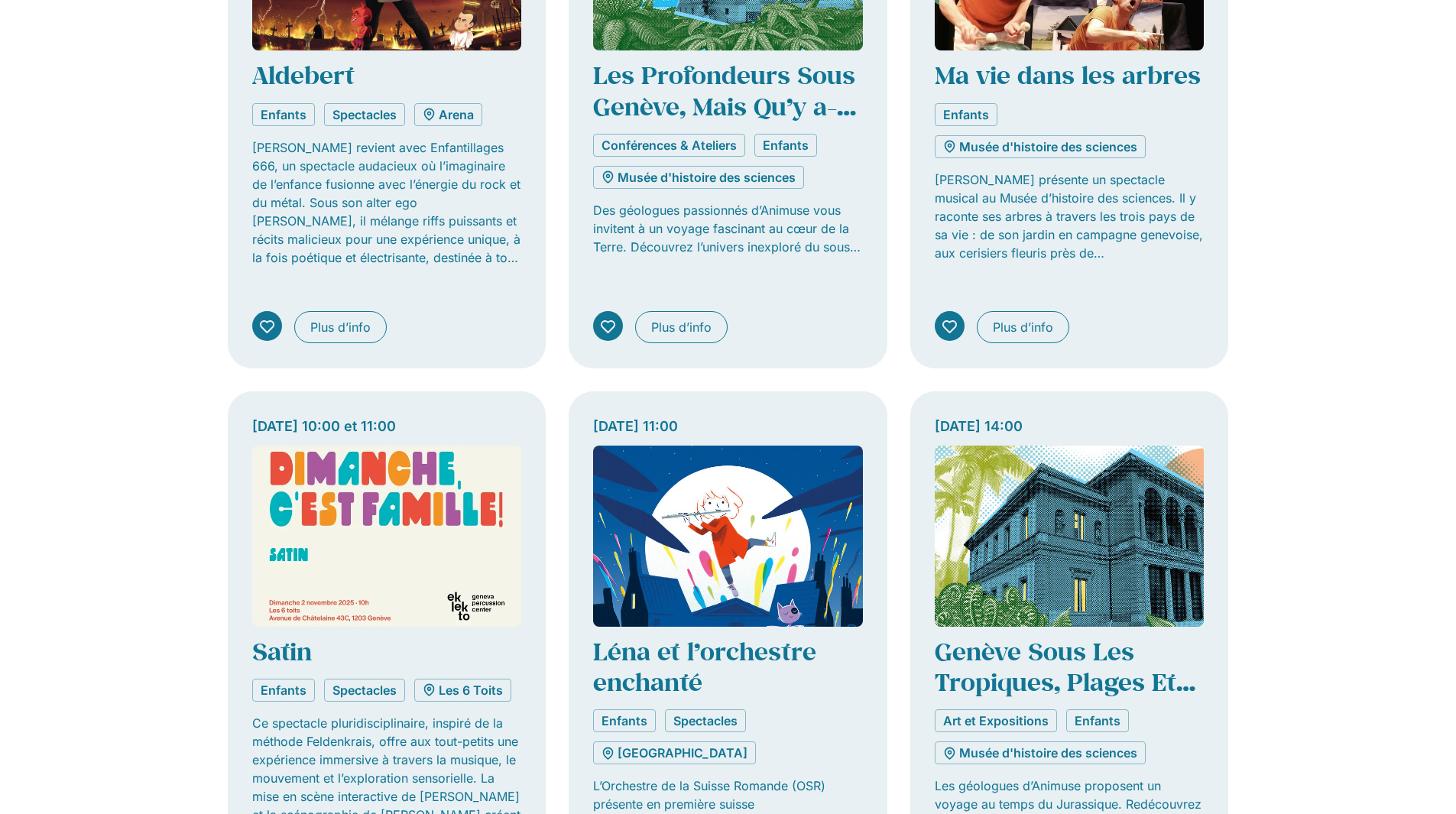
scroll to position [12388, 0]
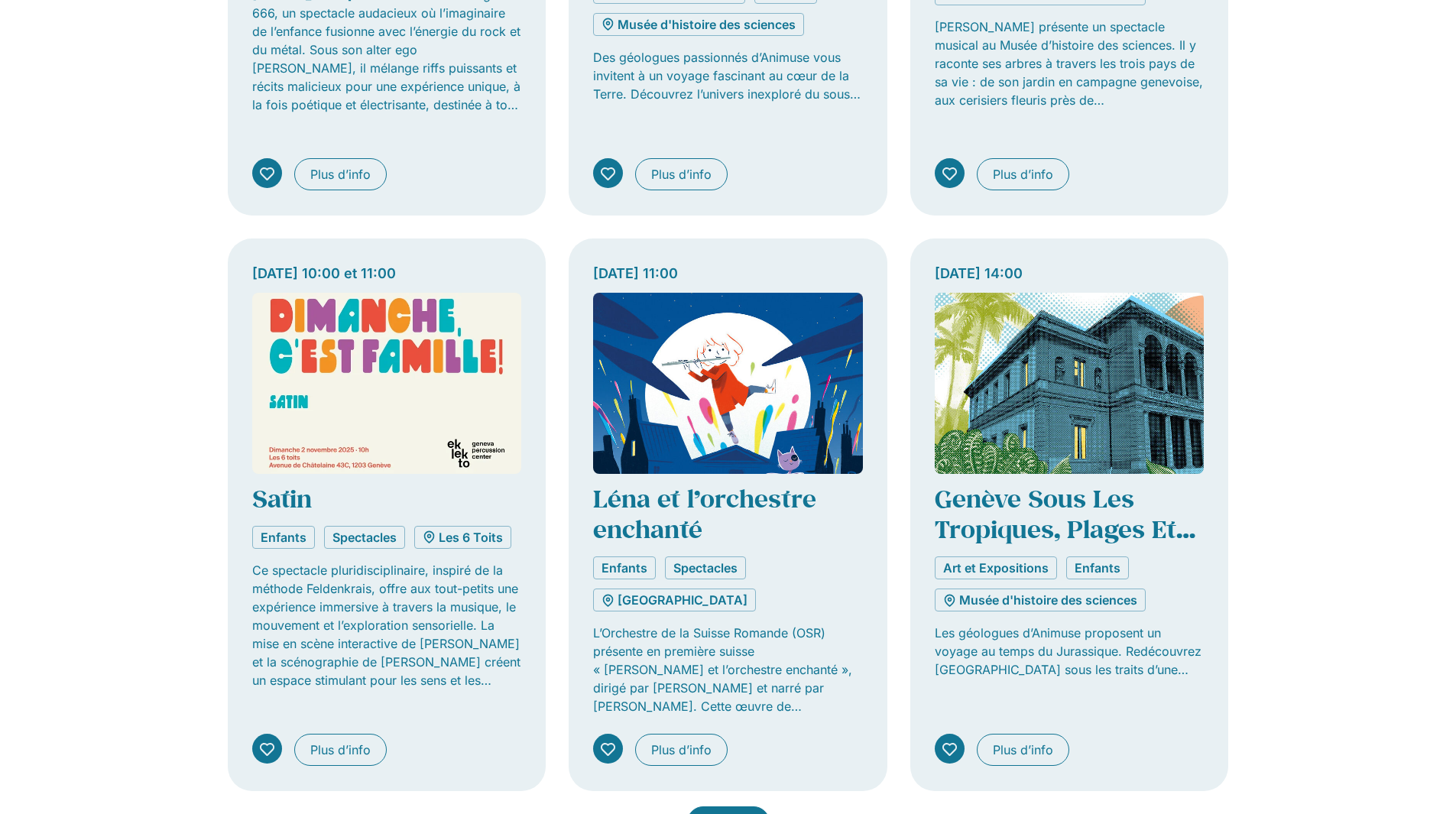
click at [734, 813] on span "Voir plus" at bounding box center [728, 822] width 50 height 18
click at [685, 740] on span "Plus d’info" at bounding box center [680, 749] width 60 height 18
